Goal: Find specific page/section: Find specific page/section

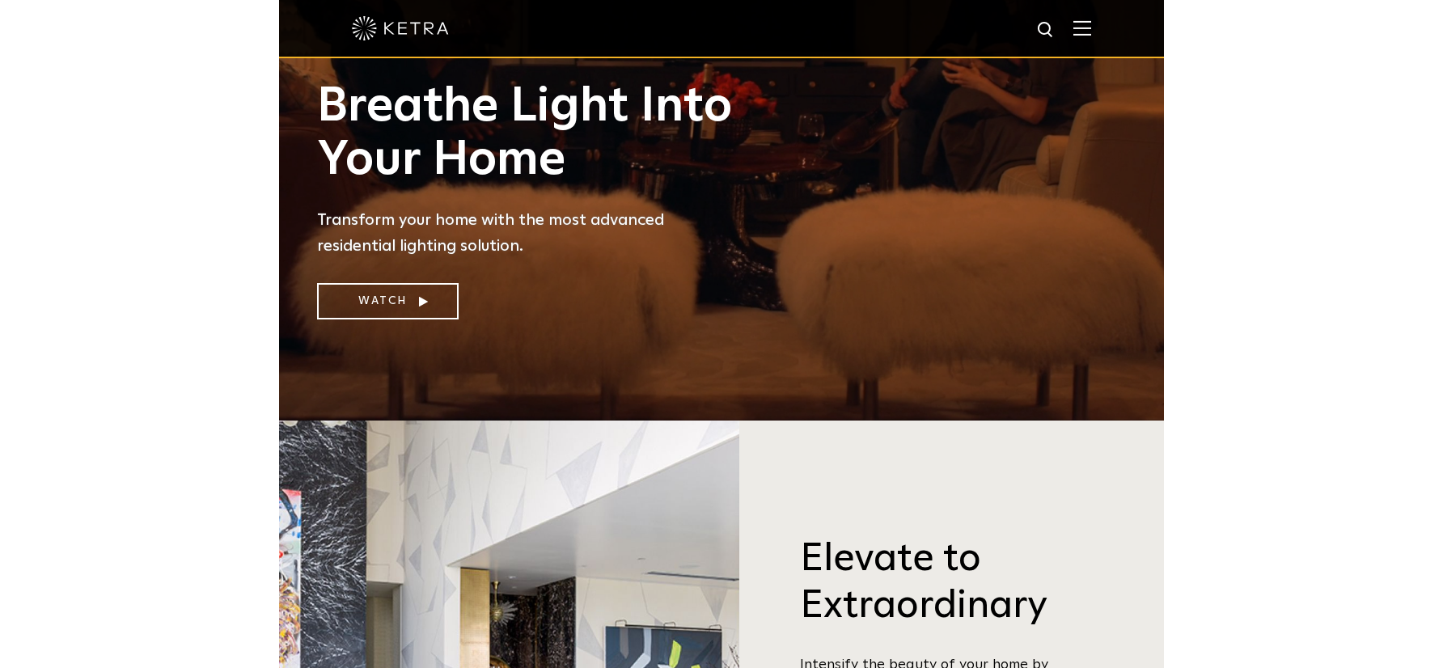
scroll to position [216, 0]
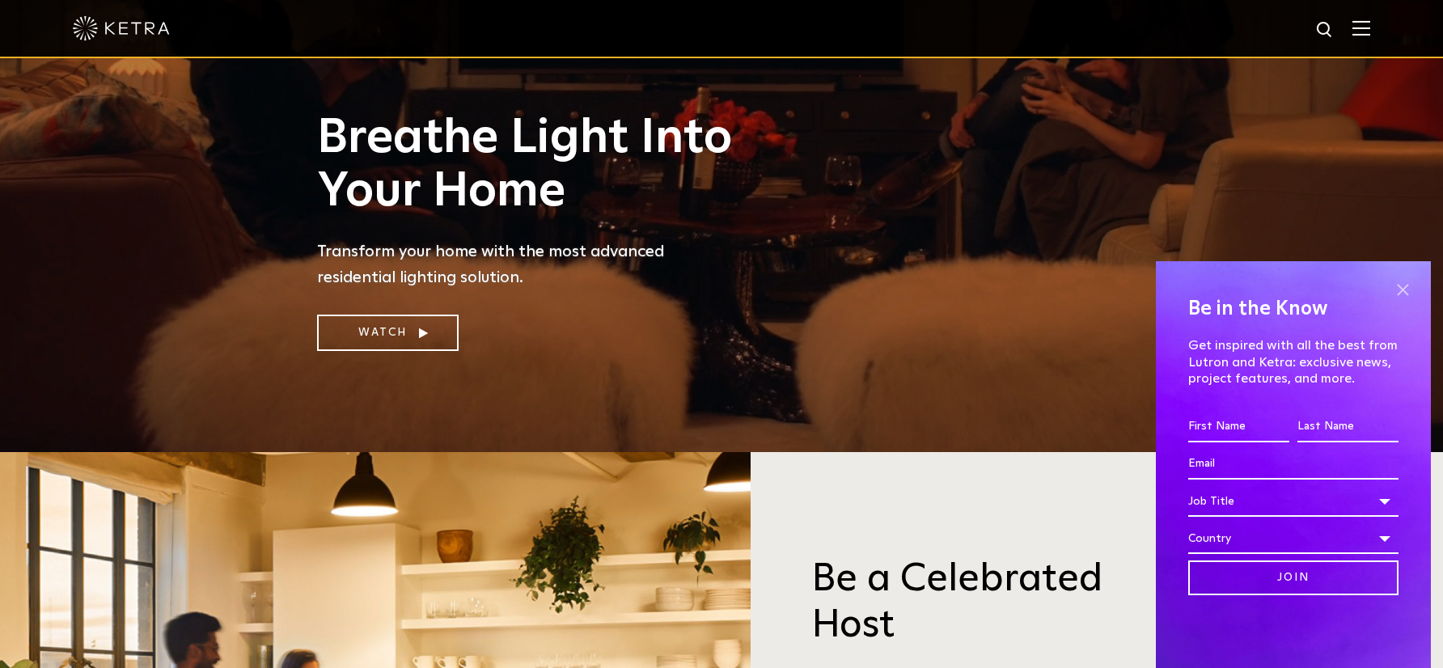
click at [884, 285] on span at bounding box center [1403, 290] width 24 height 24
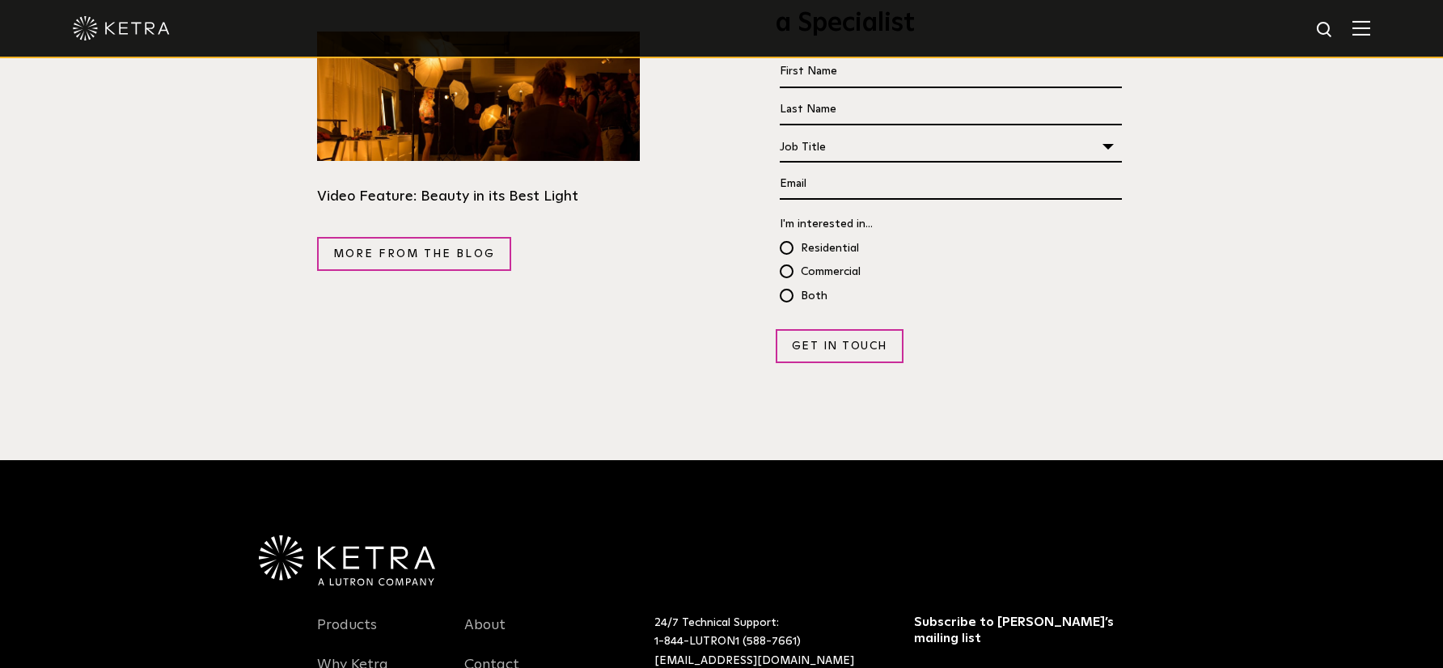
scroll to position [3172, 0]
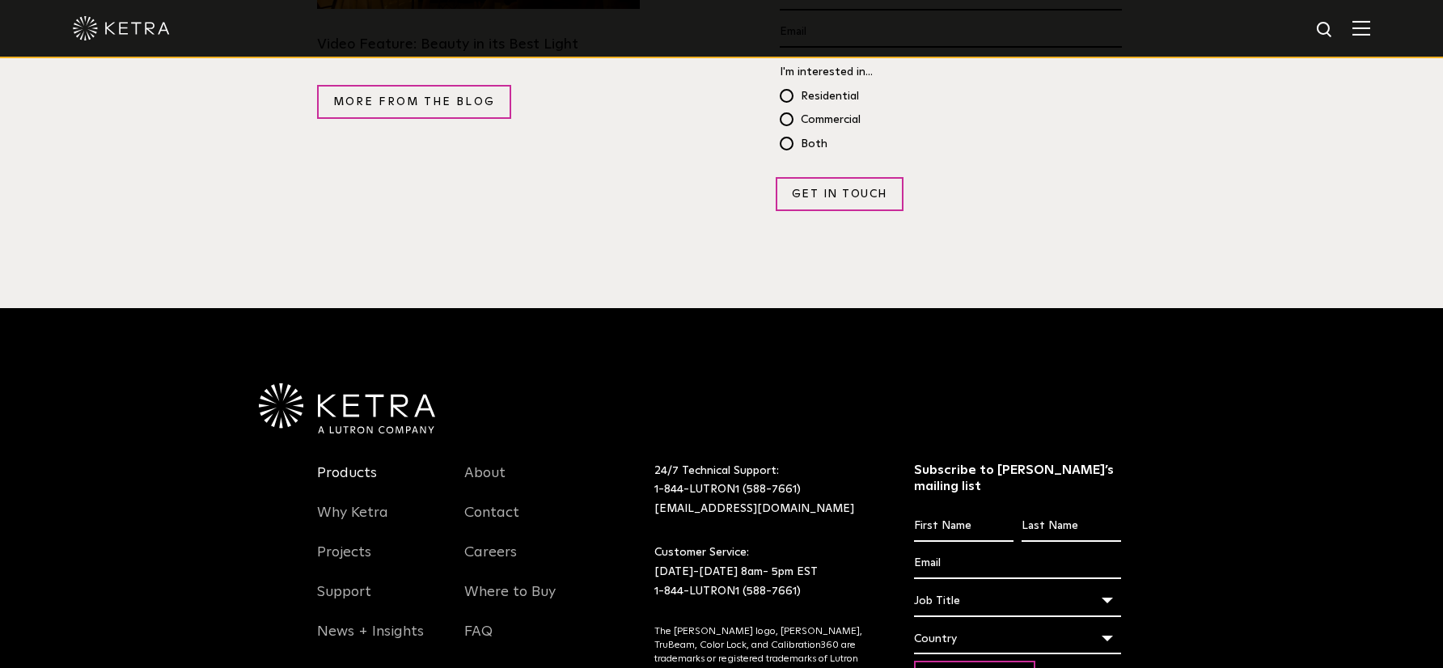
click at [345, 464] on link "Products" at bounding box center [347, 482] width 60 height 37
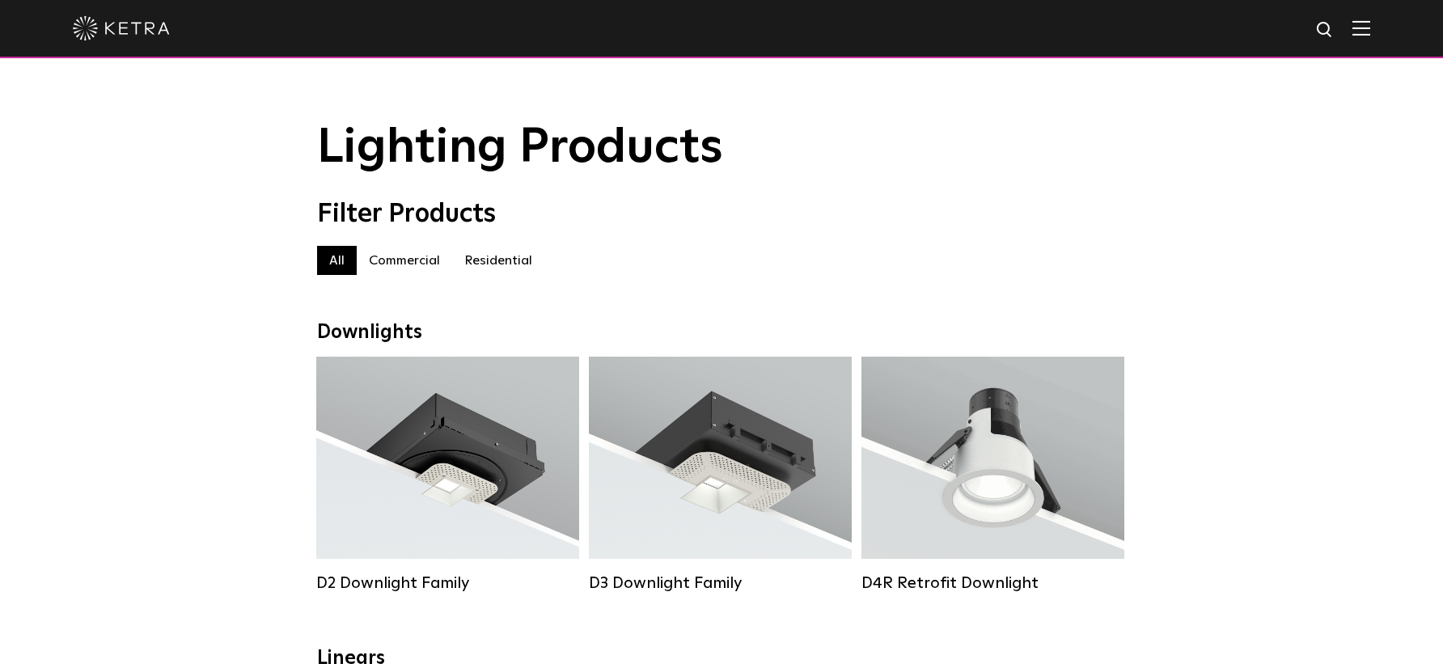
click at [476, 265] on label "Residential" at bounding box center [498, 260] width 92 height 29
